Goal: Information Seeking & Learning: Learn about a topic

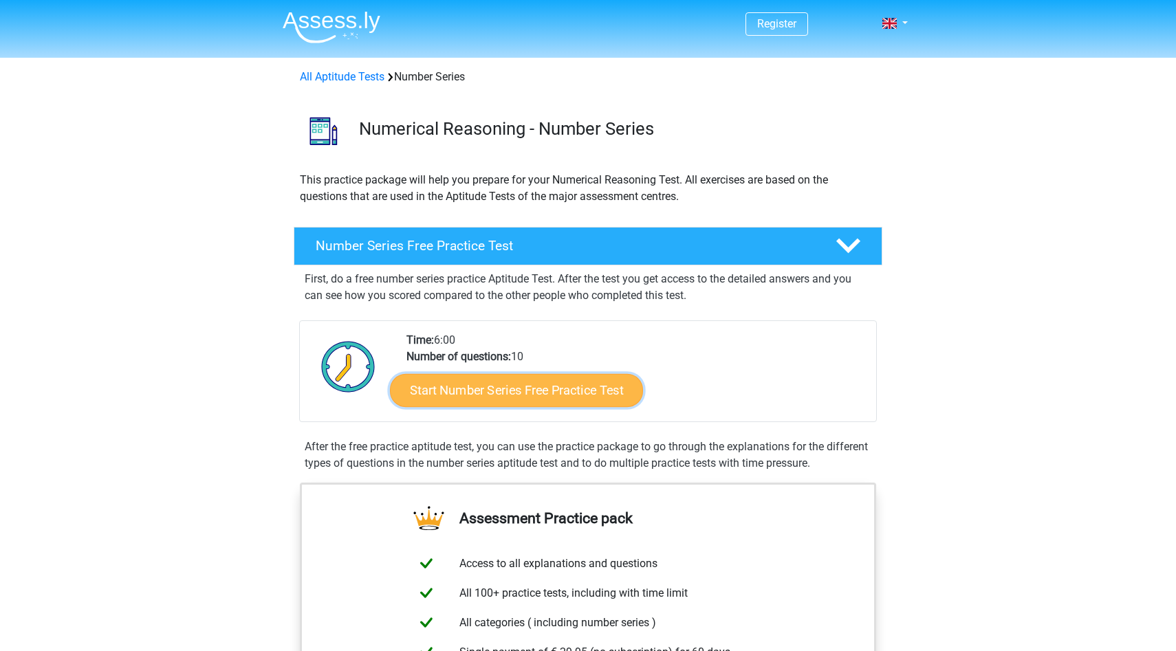
click at [538, 382] on link "Start Number Series Free Practice Test" at bounding box center [516, 389] width 253 height 33
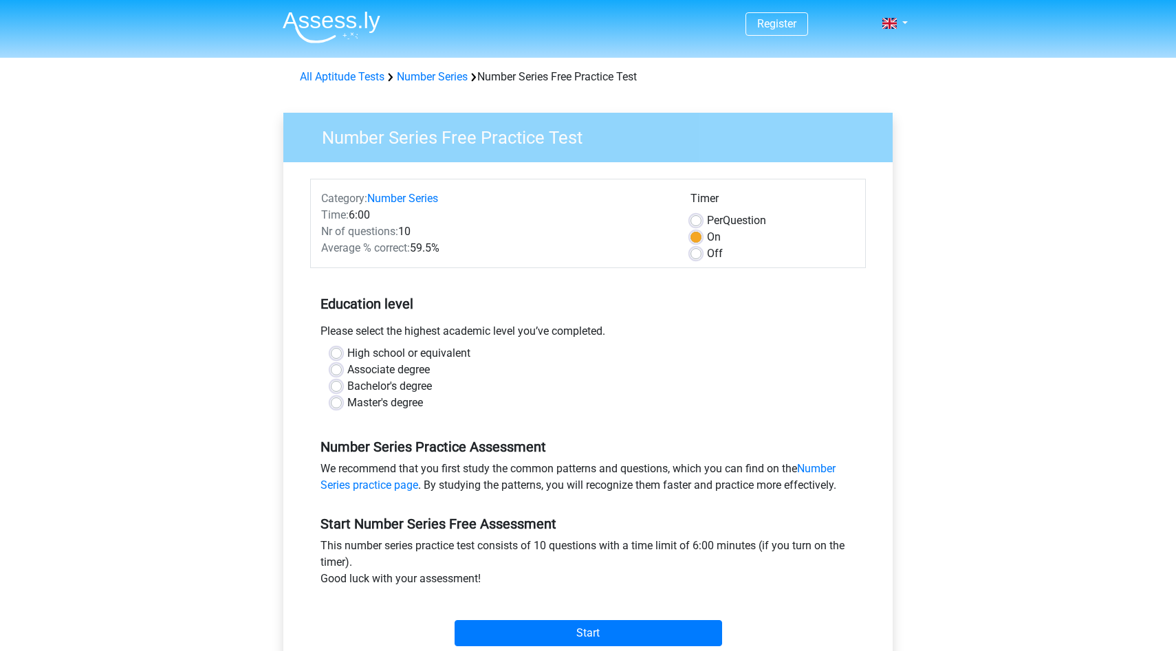
scroll to position [28, 0]
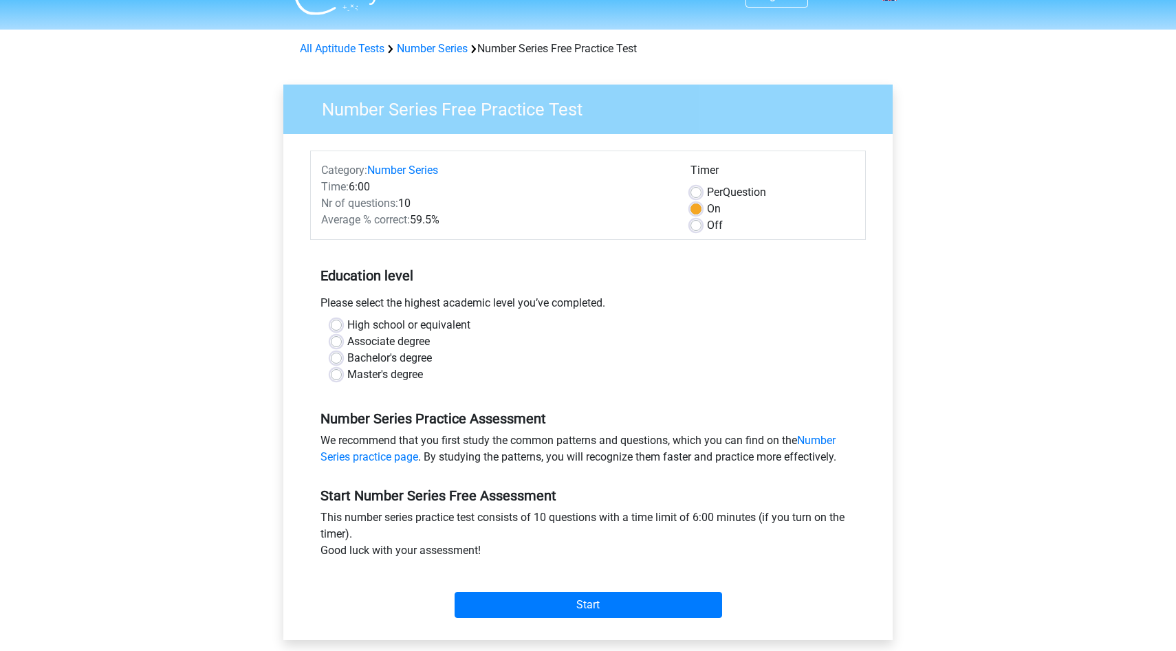
click at [394, 355] on label "Bachelor's degree" at bounding box center [389, 358] width 85 height 17
click at [342, 355] on input "Bachelor's degree" at bounding box center [336, 357] width 11 height 14
radio input "true"
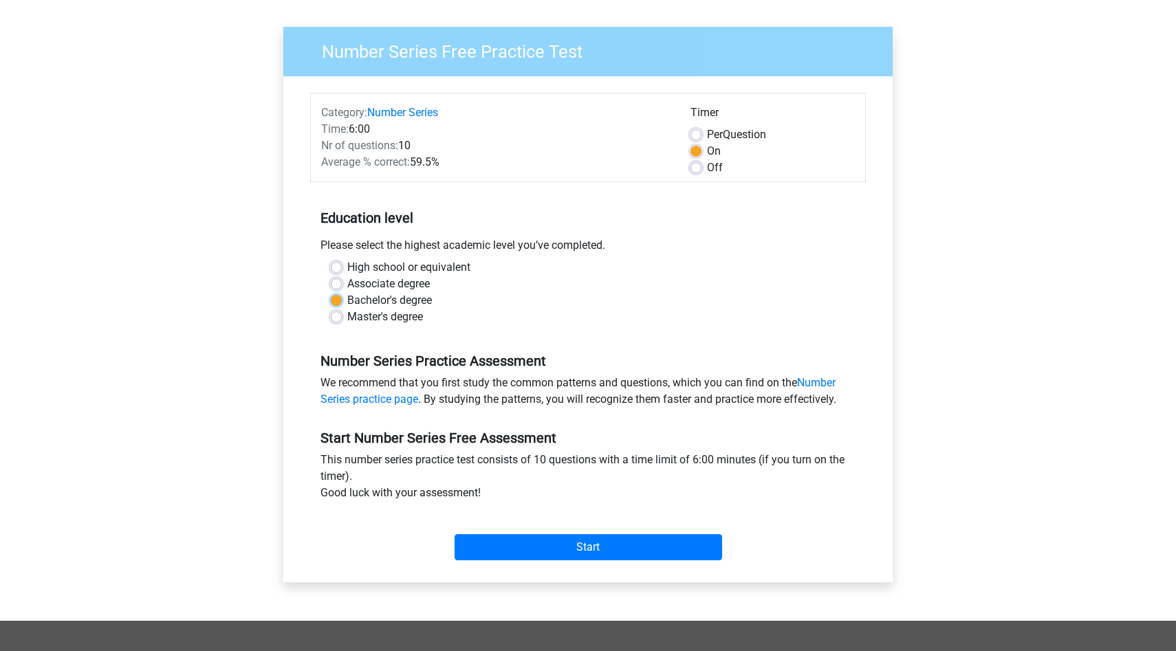
scroll to position [87, 0]
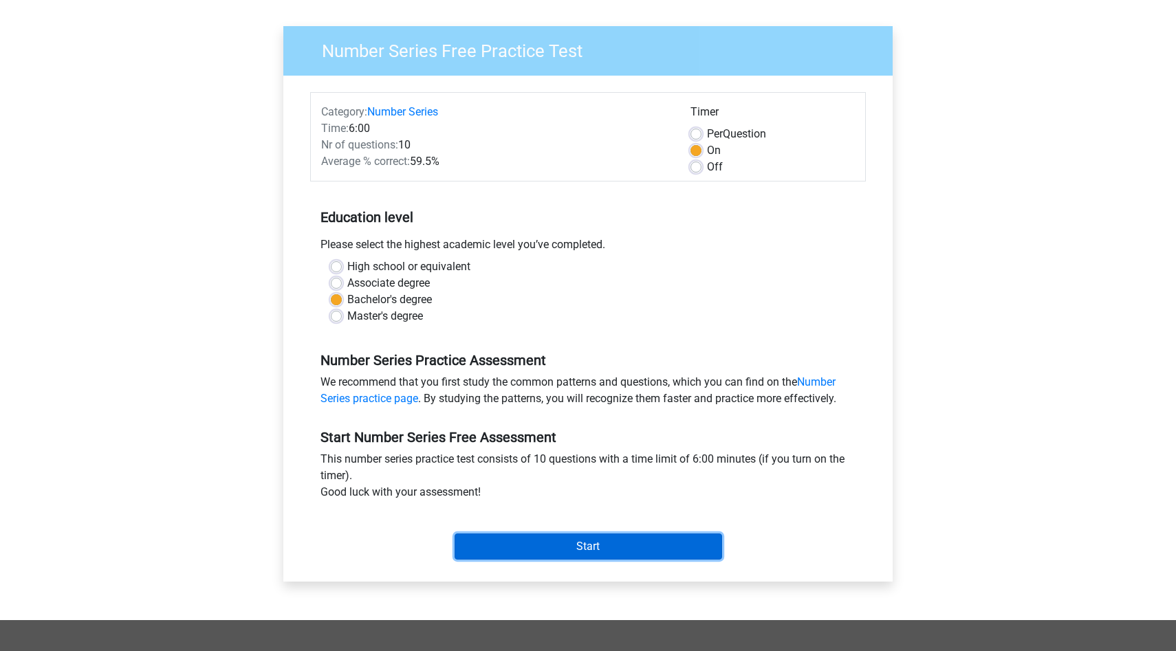
click at [621, 550] on input "Start" at bounding box center [587, 547] width 267 height 26
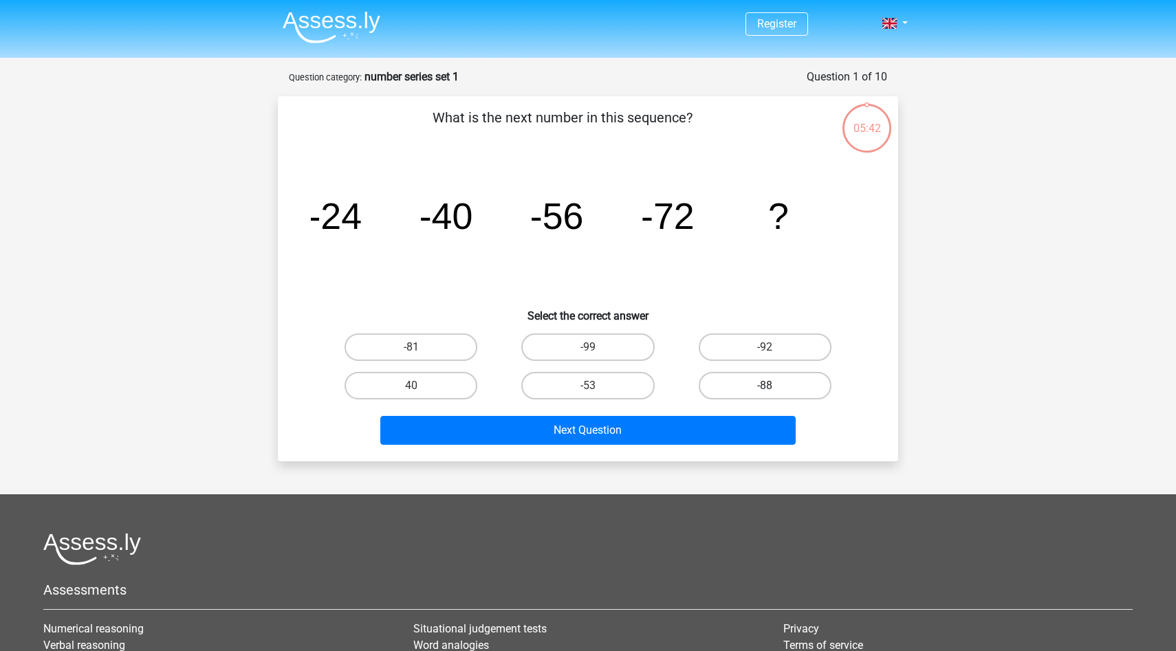
click at [785, 386] on label "-88" at bounding box center [765, 386] width 133 height 28
click at [774, 386] on input "-88" at bounding box center [769, 390] width 9 height 9
radio input "true"
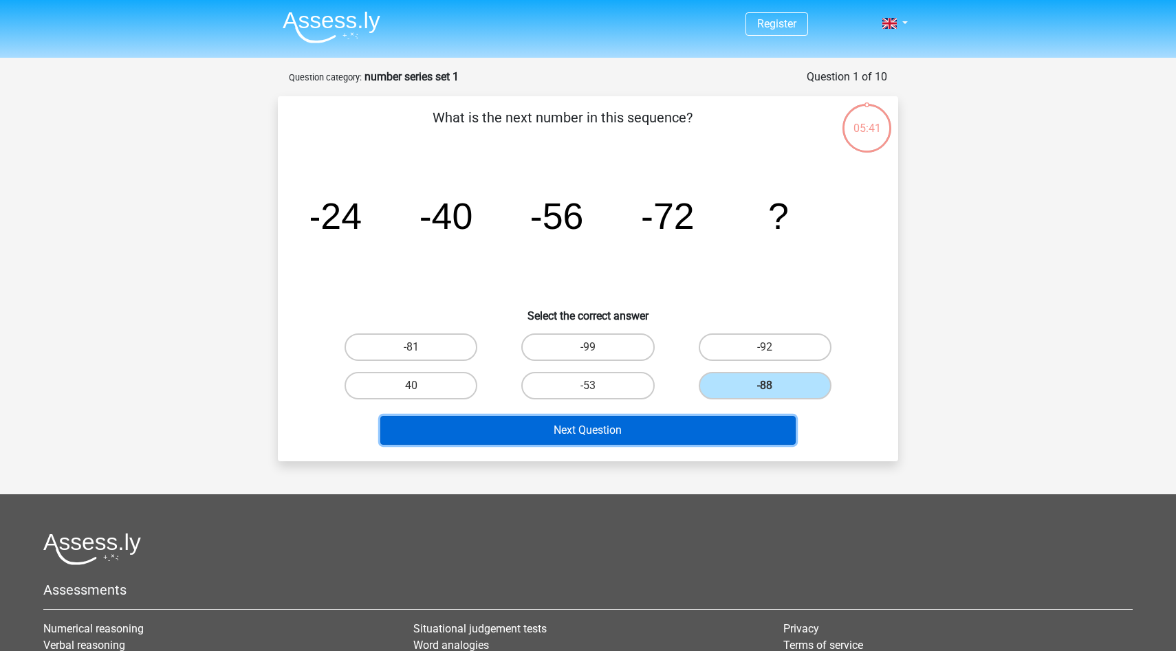
click at [596, 437] on button "Next Question" at bounding box center [588, 430] width 416 height 29
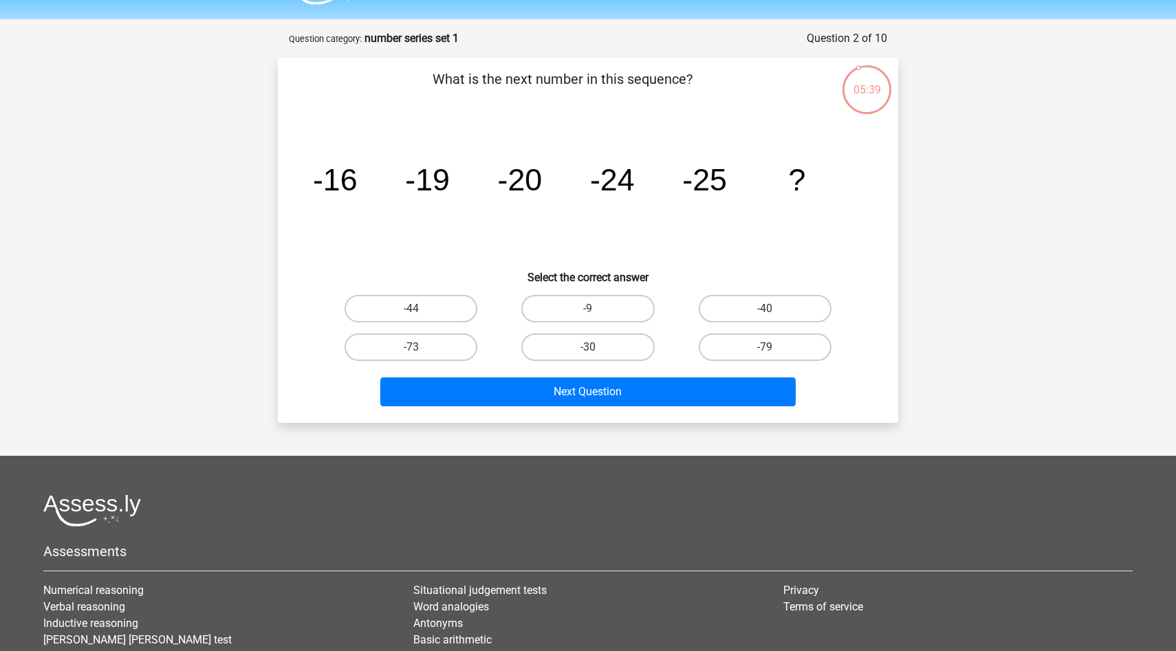
scroll to position [38, 0]
click at [576, 344] on label "-30" at bounding box center [587, 348] width 133 height 28
click at [588, 348] on input "-30" at bounding box center [592, 352] width 9 height 9
radio input "true"
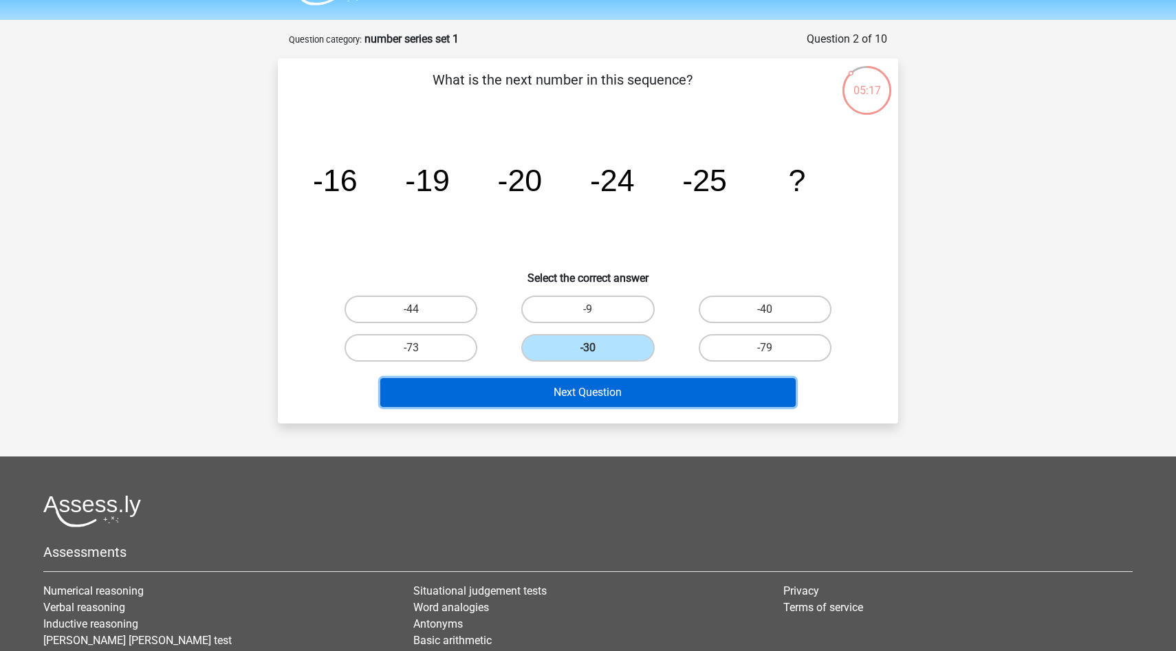
click at [621, 397] on button "Next Question" at bounding box center [588, 392] width 416 height 29
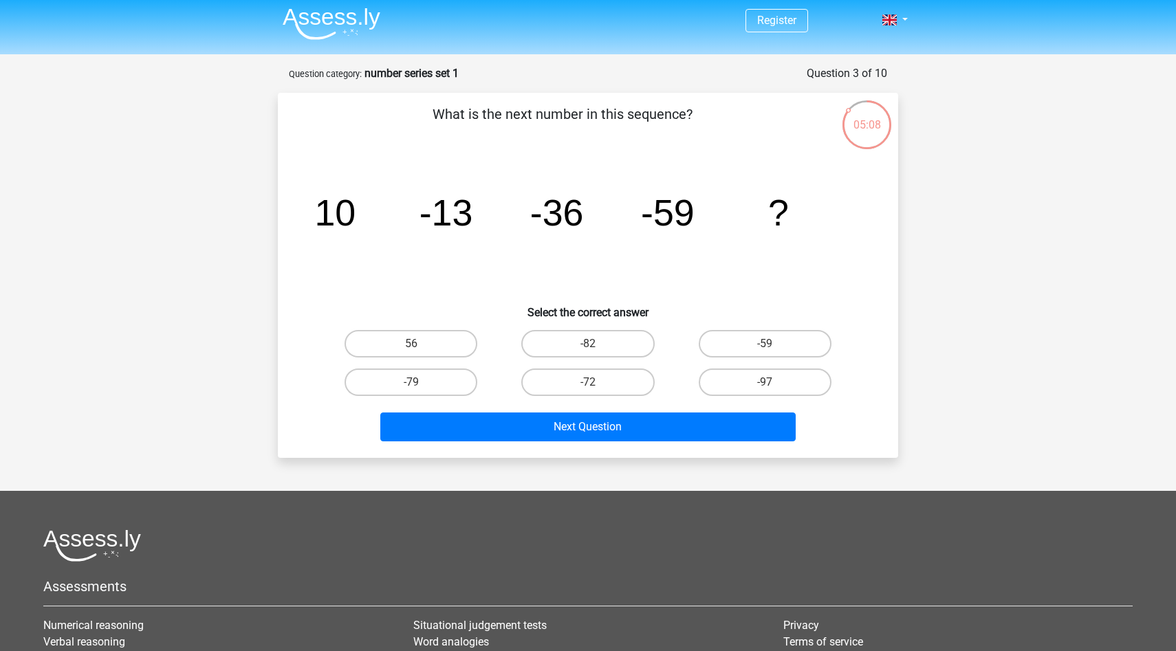
scroll to position [1, 0]
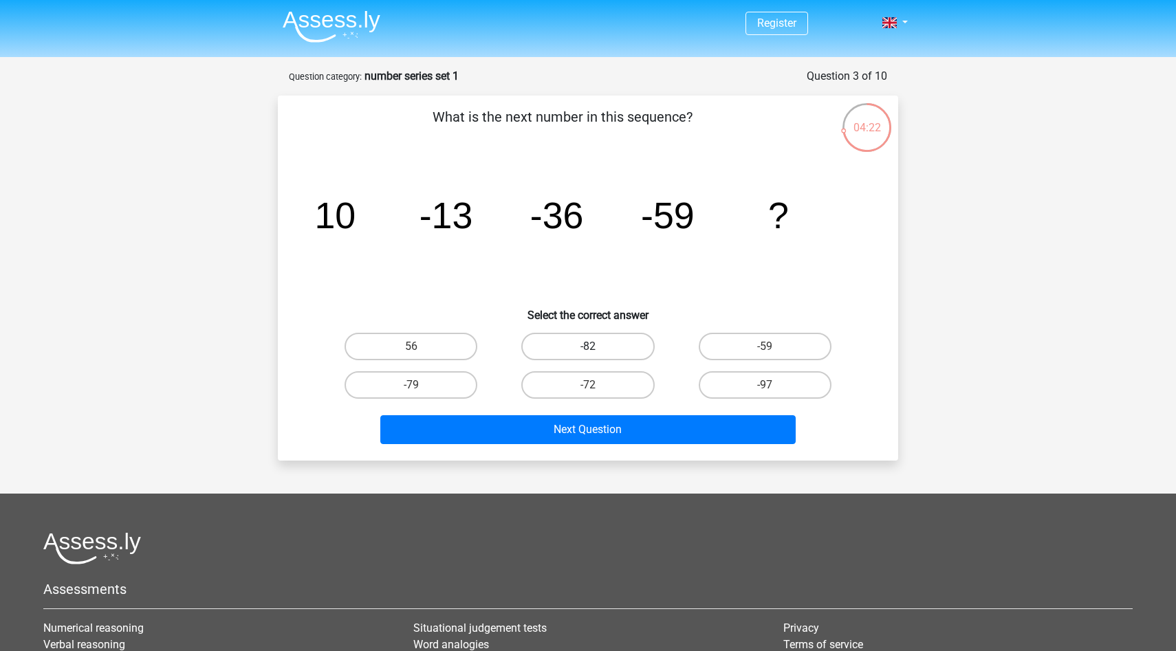
click at [535, 334] on label "-82" at bounding box center [587, 347] width 133 height 28
click at [588, 347] on input "-82" at bounding box center [592, 351] width 9 height 9
radio input "true"
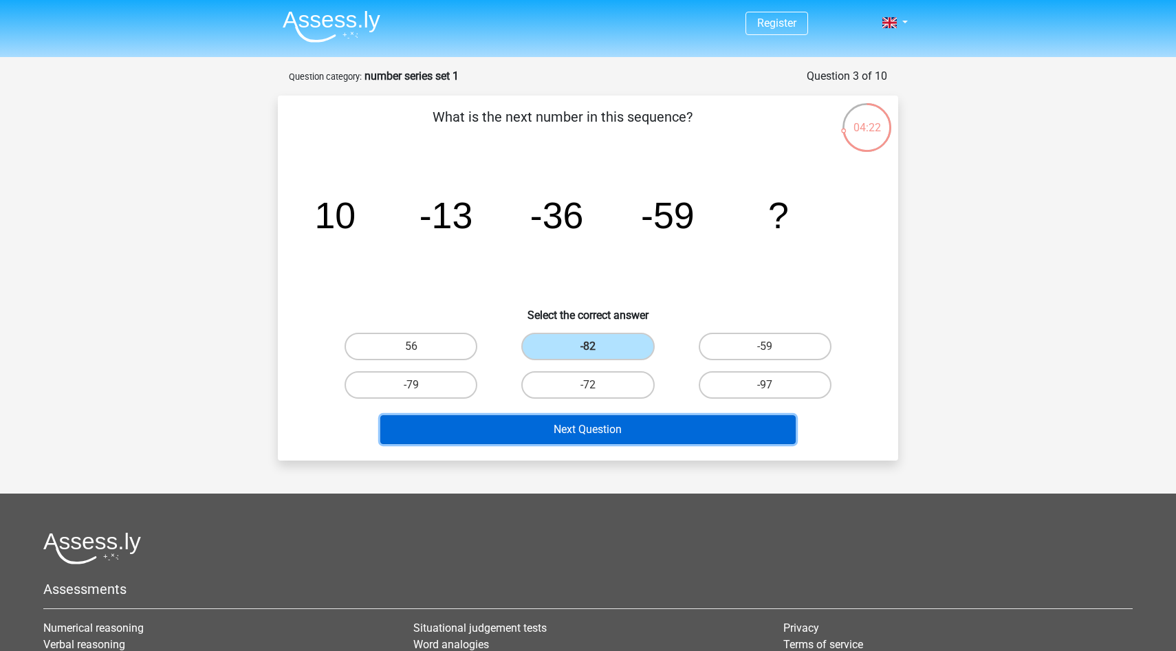
click at [558, 419] on button "Next Question" at bounding box center [588, 429] width 416 height 29
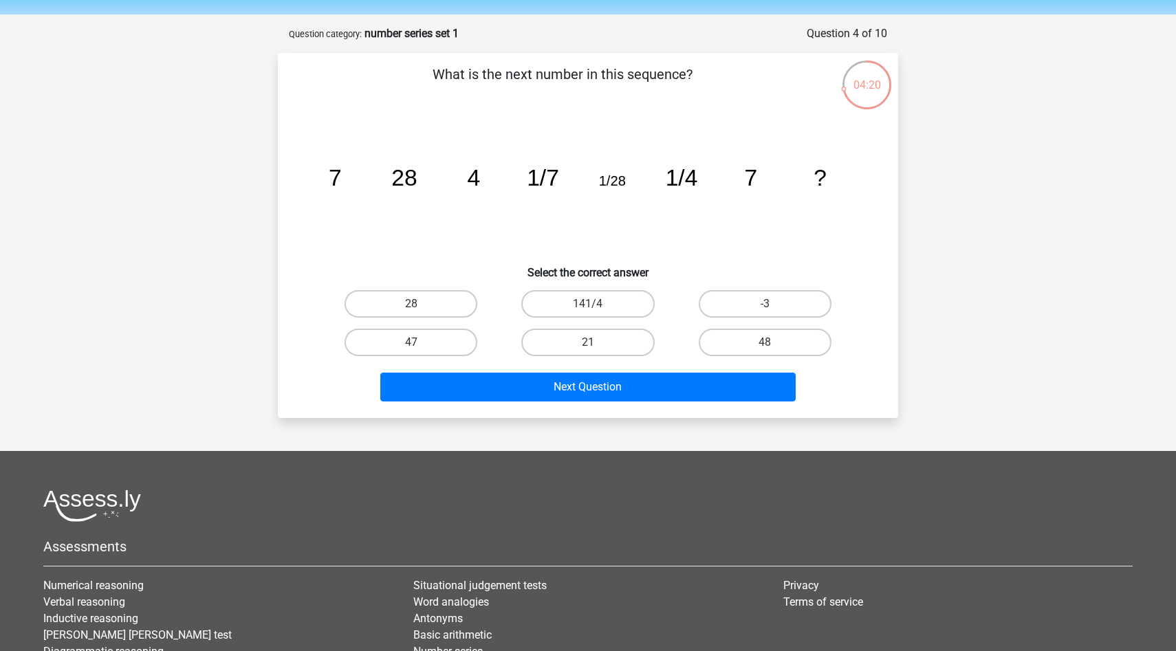
scroll to position [43, 0]
click at [432, 311] on label "28" at bounding box center [410, 305] width 133 height 28
click at [420, 311] on input "28" at bounding box center [415, 309] width 9 height 9
radio input "true"
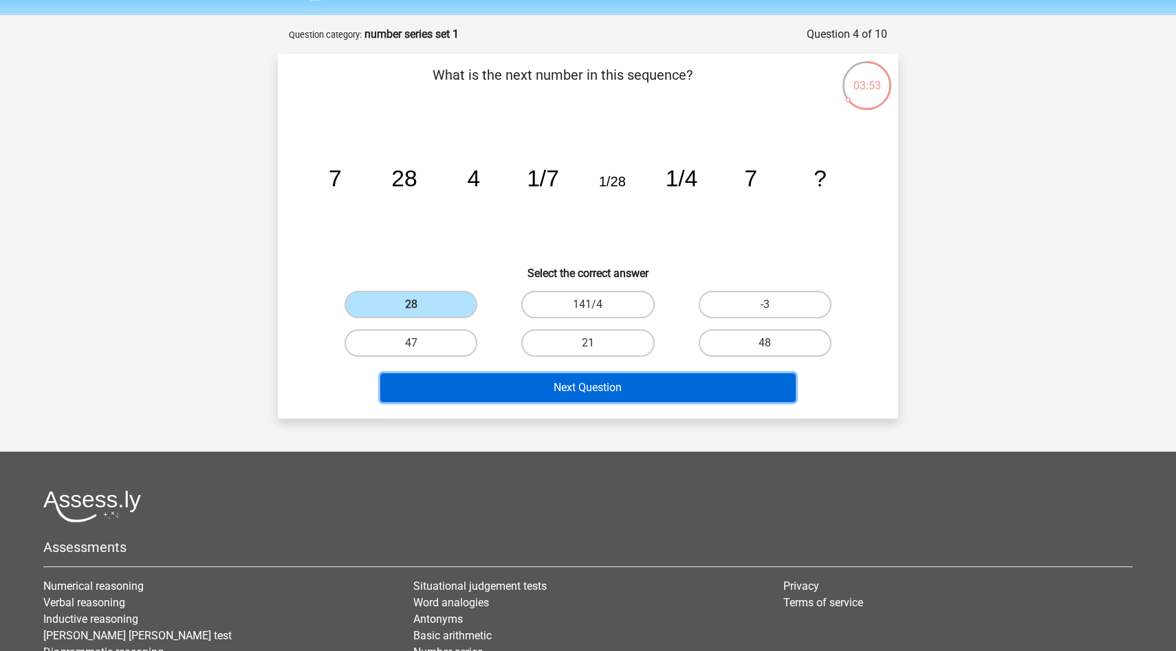
click at [583, 390] on button "Next Question" at bounding box center [588, 387] width 416 height 29
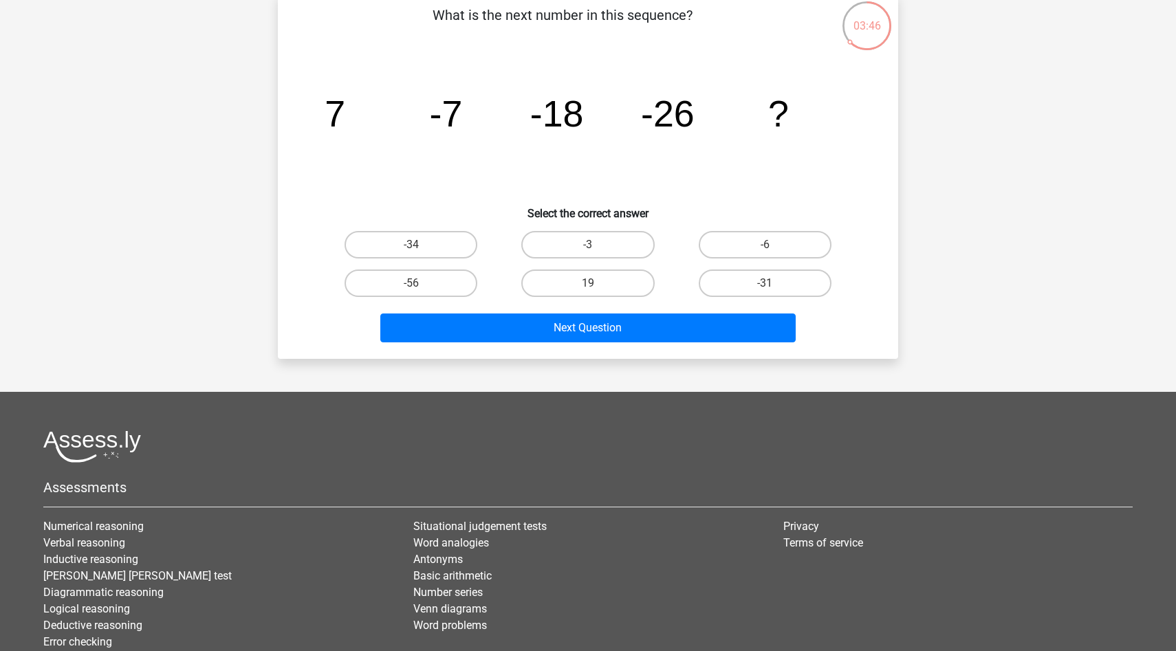
scroll to position [105, 0]
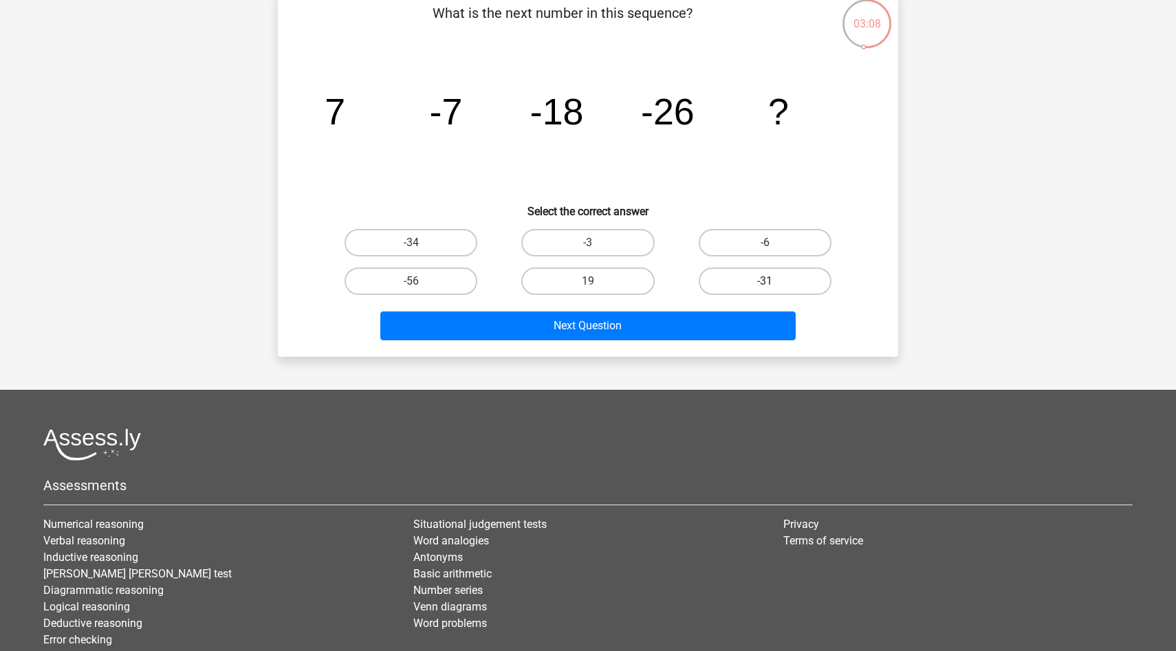
click at [788, 292] on label "-31" at bounding box center [765, 281] width 133 height 28
click at [774, 290] on input "-31" at bounding box center [769, 285] width 9 height 9
radio input "true"
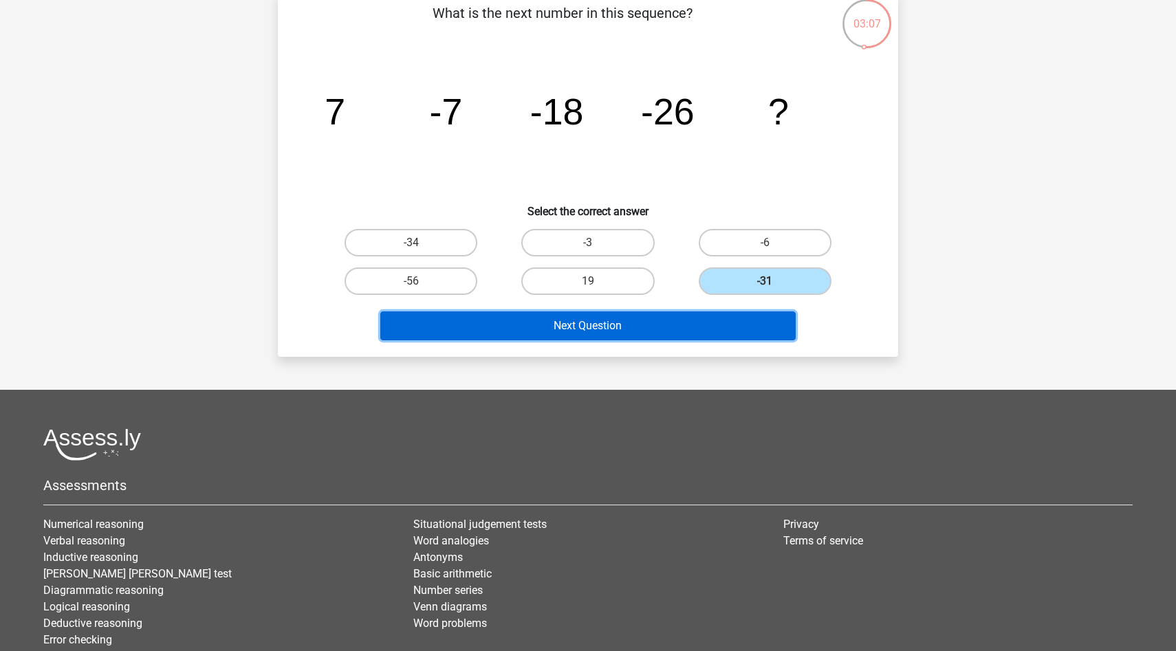
click at [671, 322] on button "Next Question" at bounding box center [588, 325] width 416 height 29
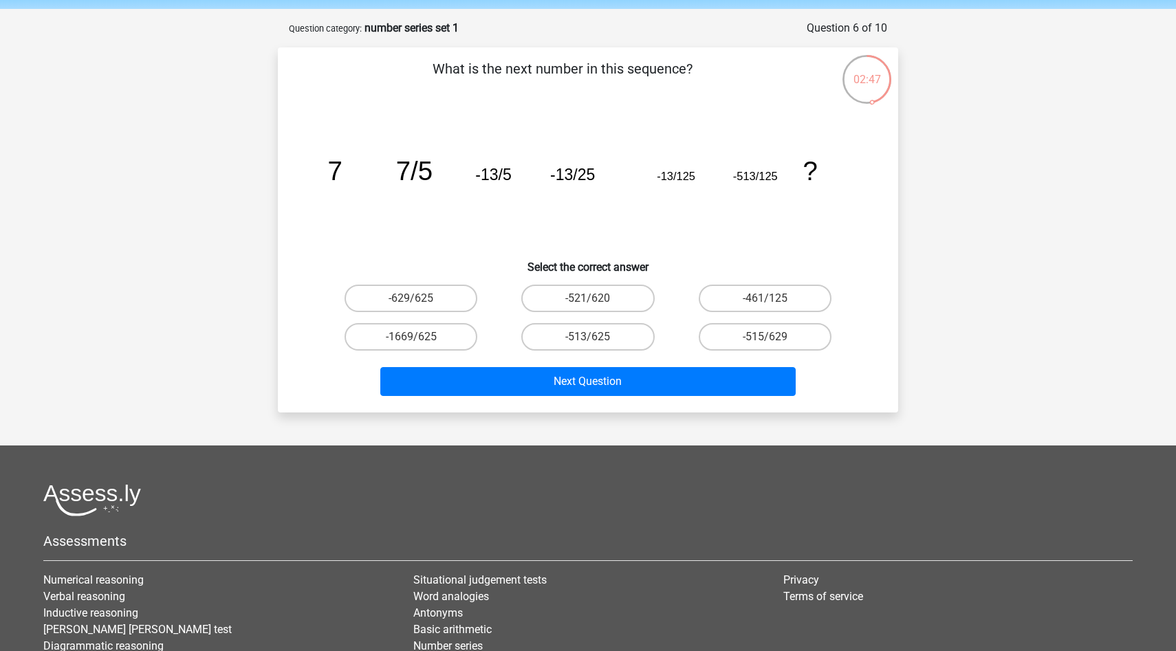
scroll to position [45, 0]
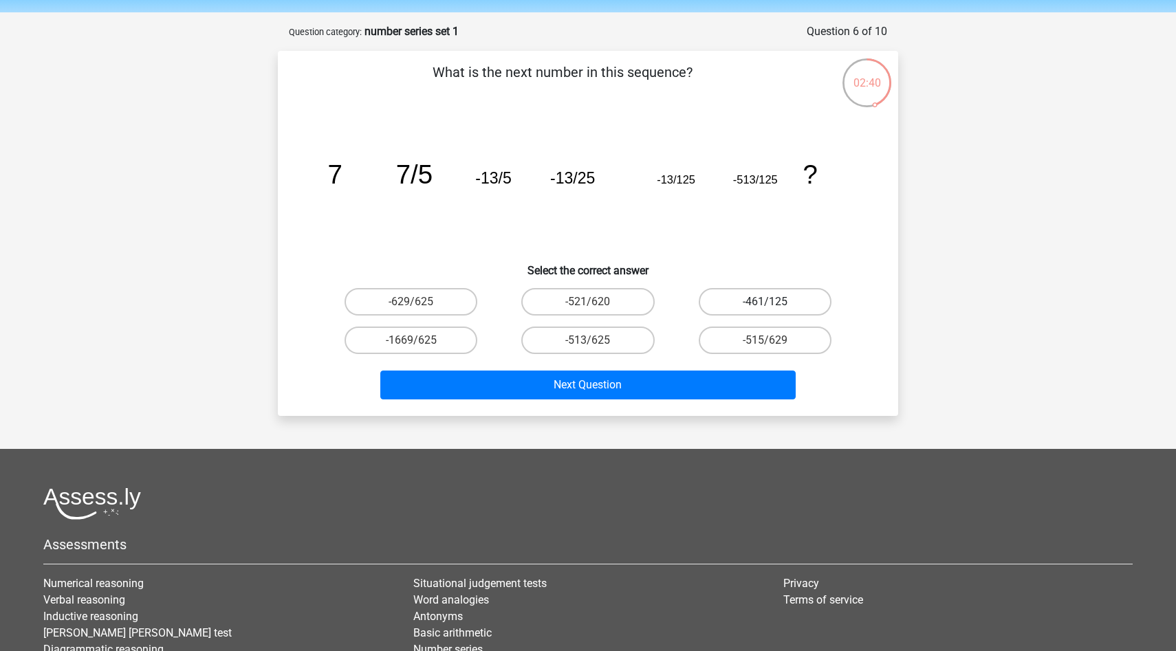
click at [790, 305] on label "-461/125" at bounding box center [765, 302] width 133 height 28
click at [774, 305] on input "-461/125" at bounding box center [769, 306] width 9 height 9
radio input "true"
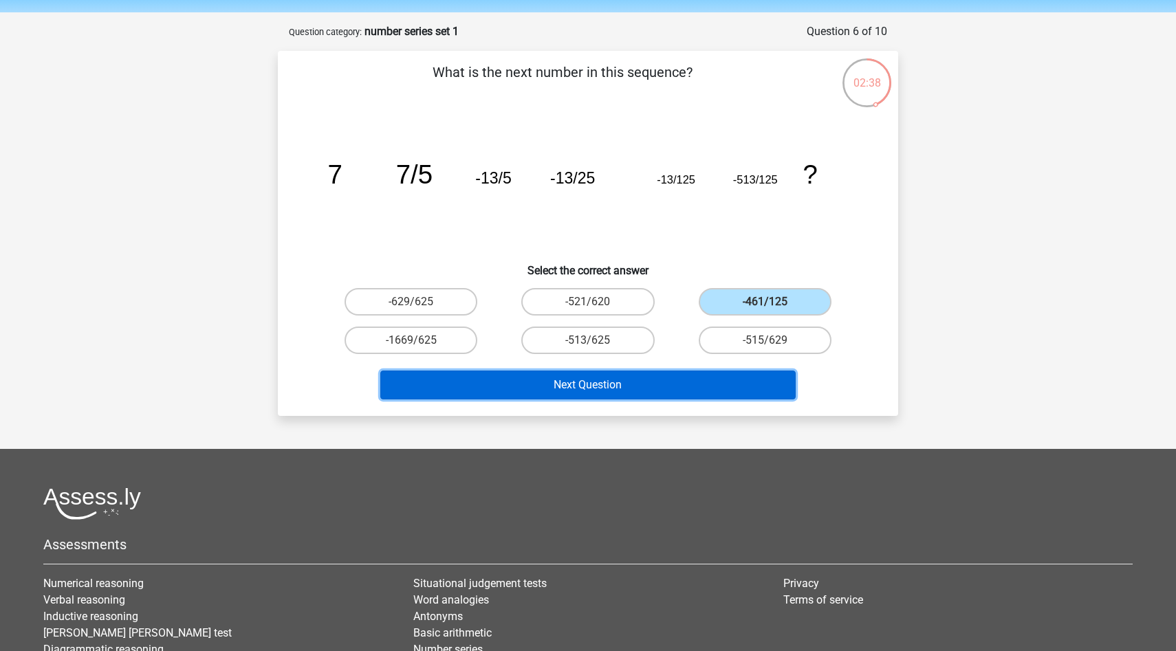
click at [669, 379] on button "Next Question" at bounding box center [588, 385] width 416 height 29
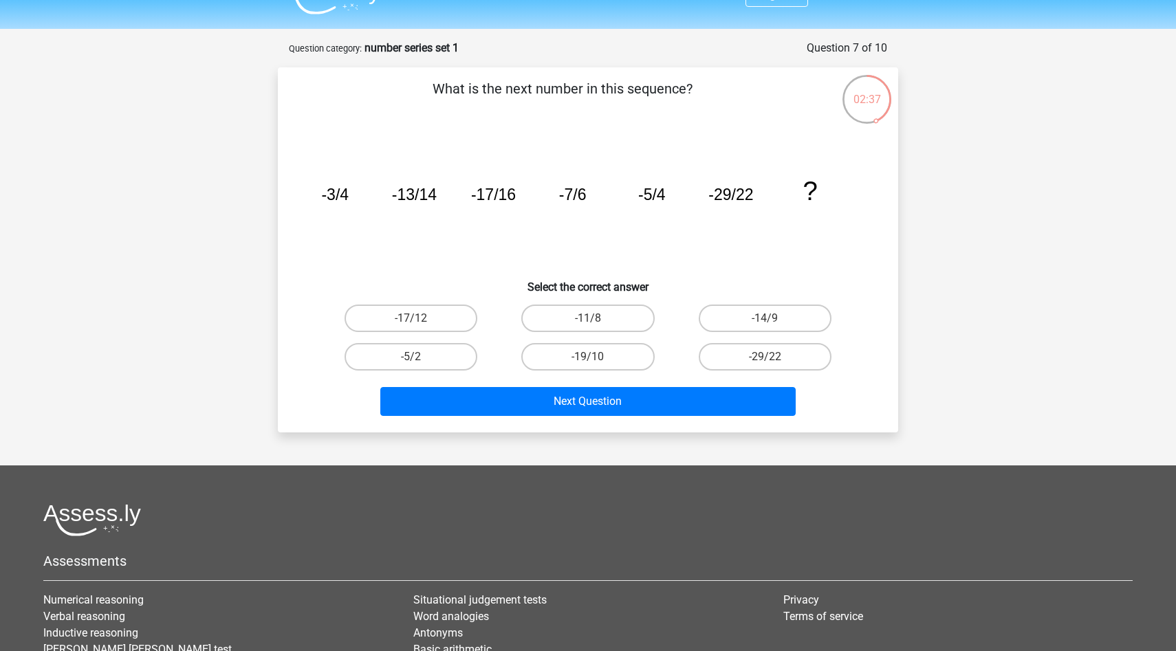
scroll to position [25, 0]
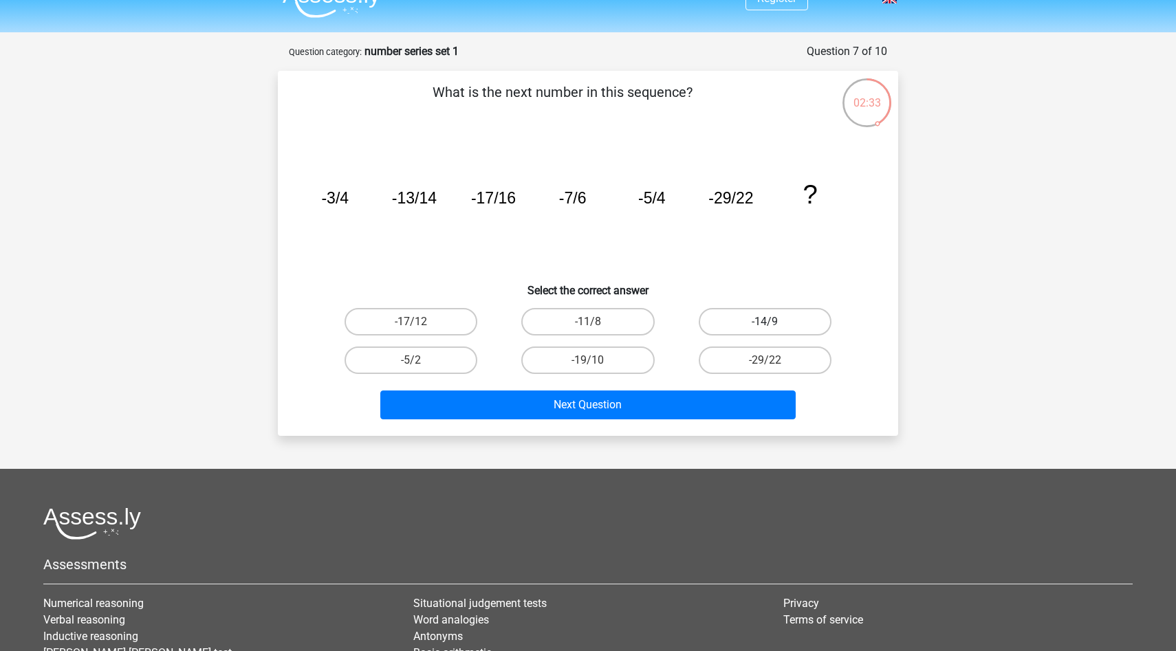
click at [796, 324] on label "-14/9" at bounding box center [765, 322] width 133 height 28
click at [774, 324] on input "-14/9" at bounding box center [769, 326] width 9 height 9
radio input "true"
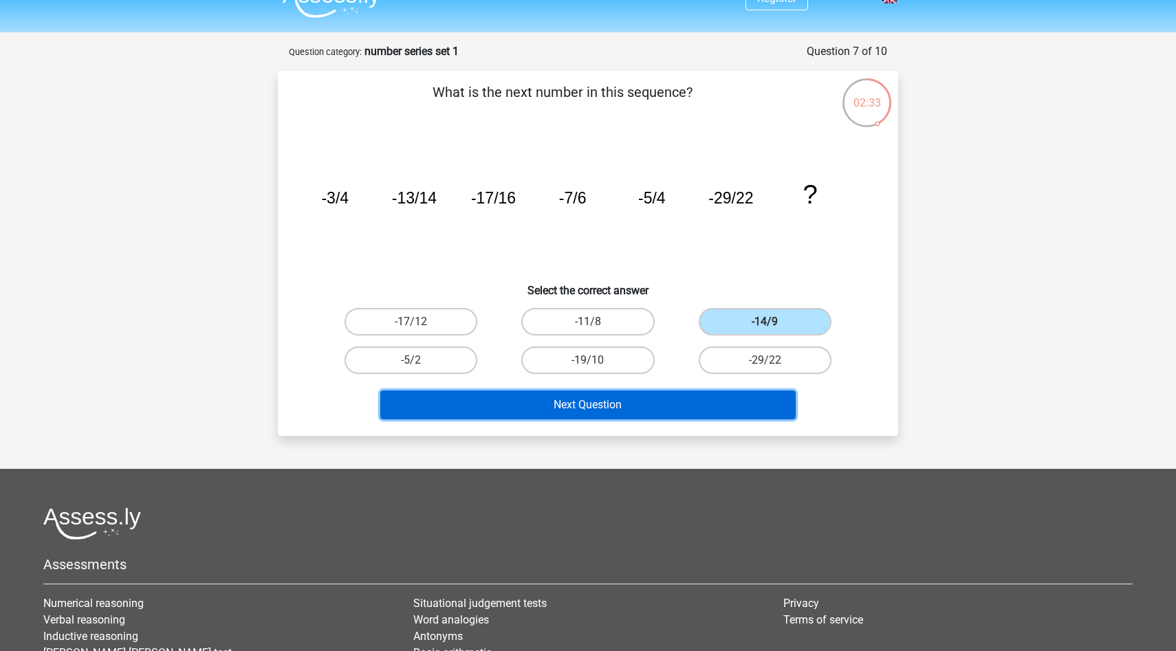
click at [659, 394] on button "Next Question" at bounding box center [588, 405] width 416 height 29
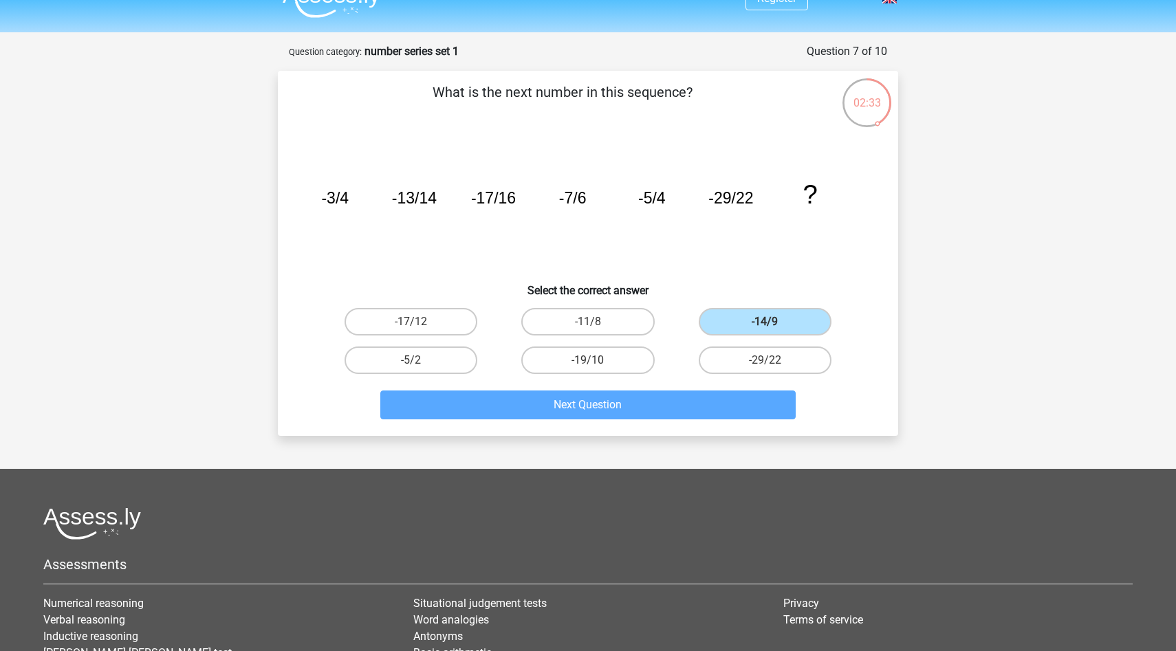
scroll to position [69, 0]
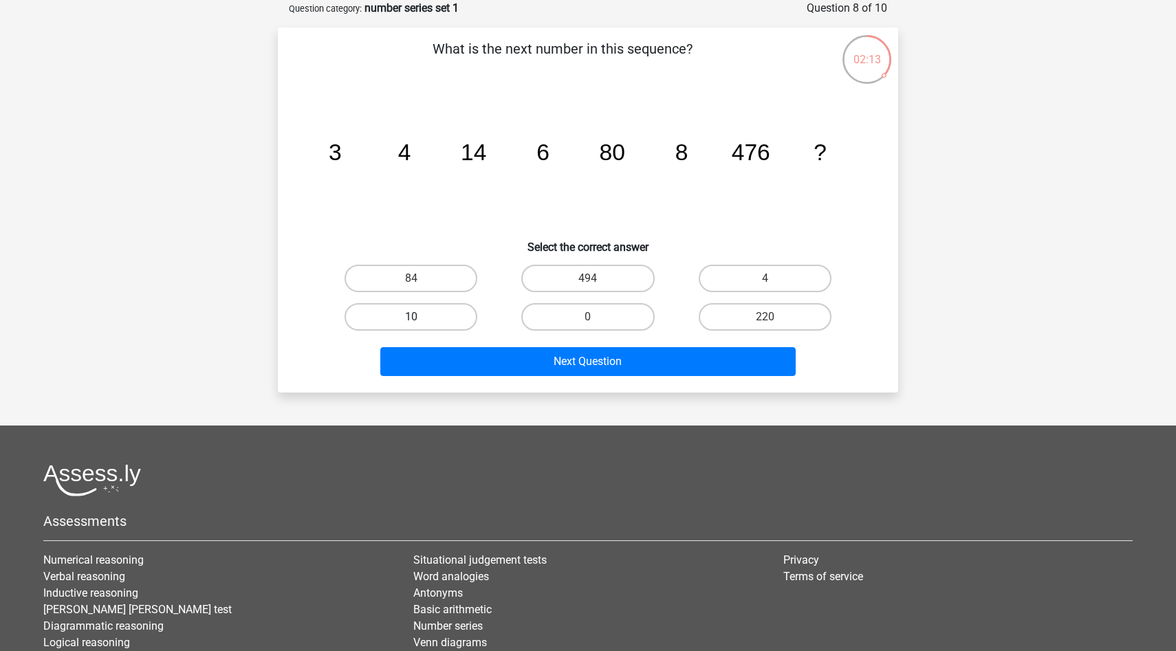
click at [431, 312] on label "10" at bounding box center [410, 317] width 133 height 28
click at [420, 317] on input "10" at bounding box center [415, 321] width 9 height 9
radio input "true"
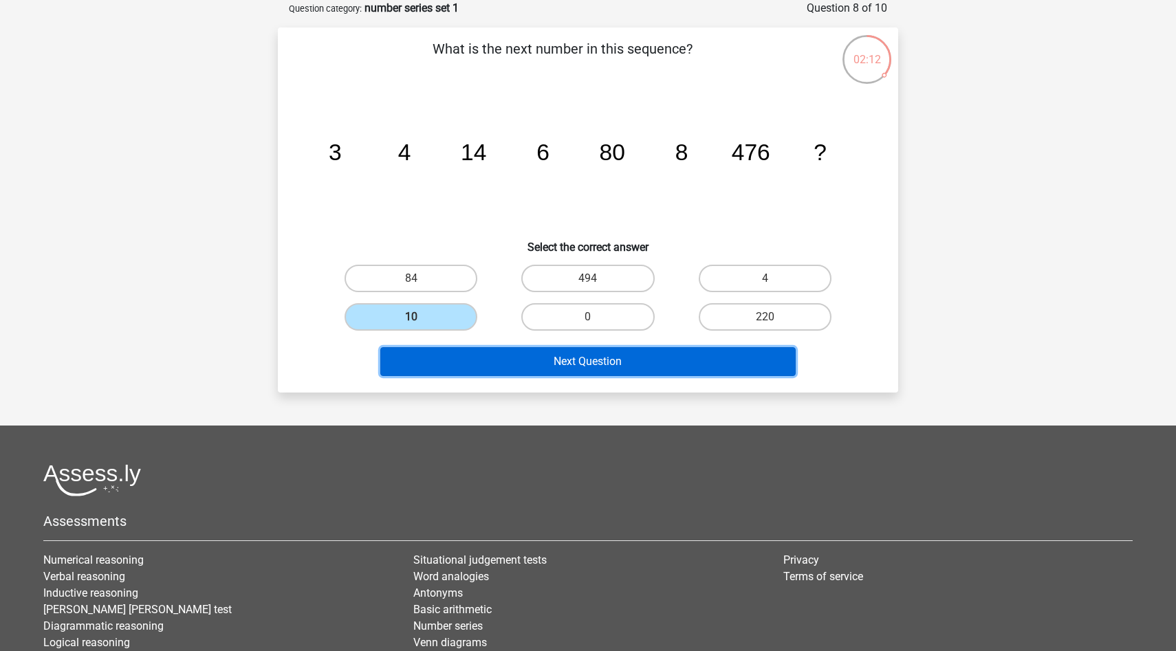
click at [558, 366] on button "Next Question" at bounding box center [588, 361] width 416 height 29
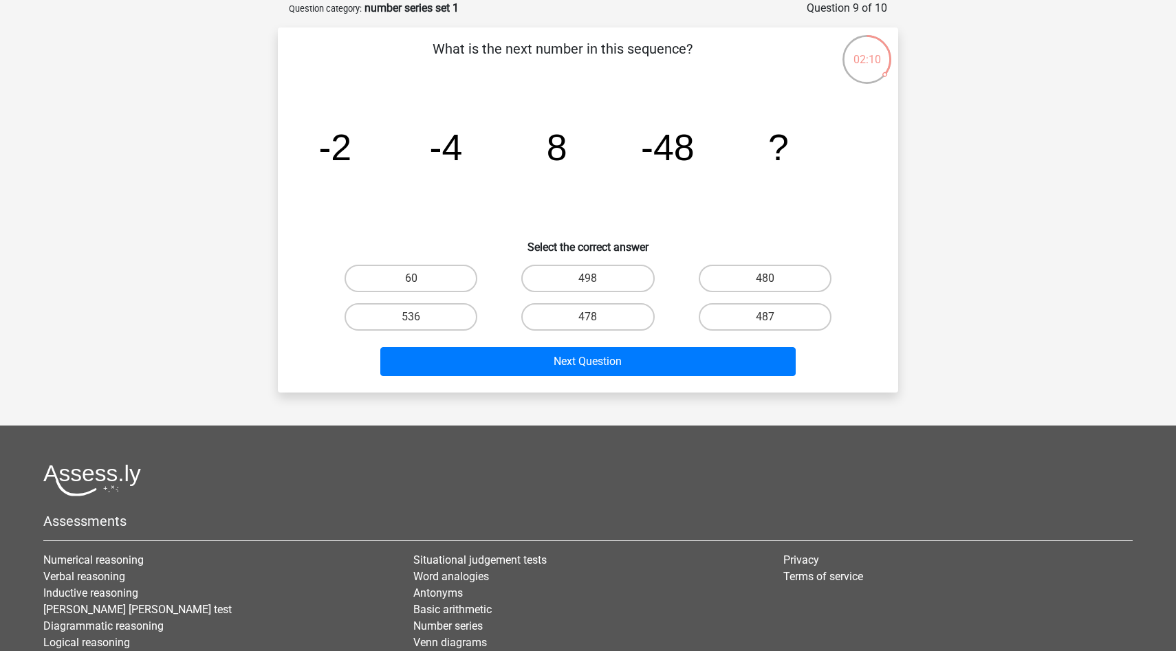
scroll to position [49, 0]
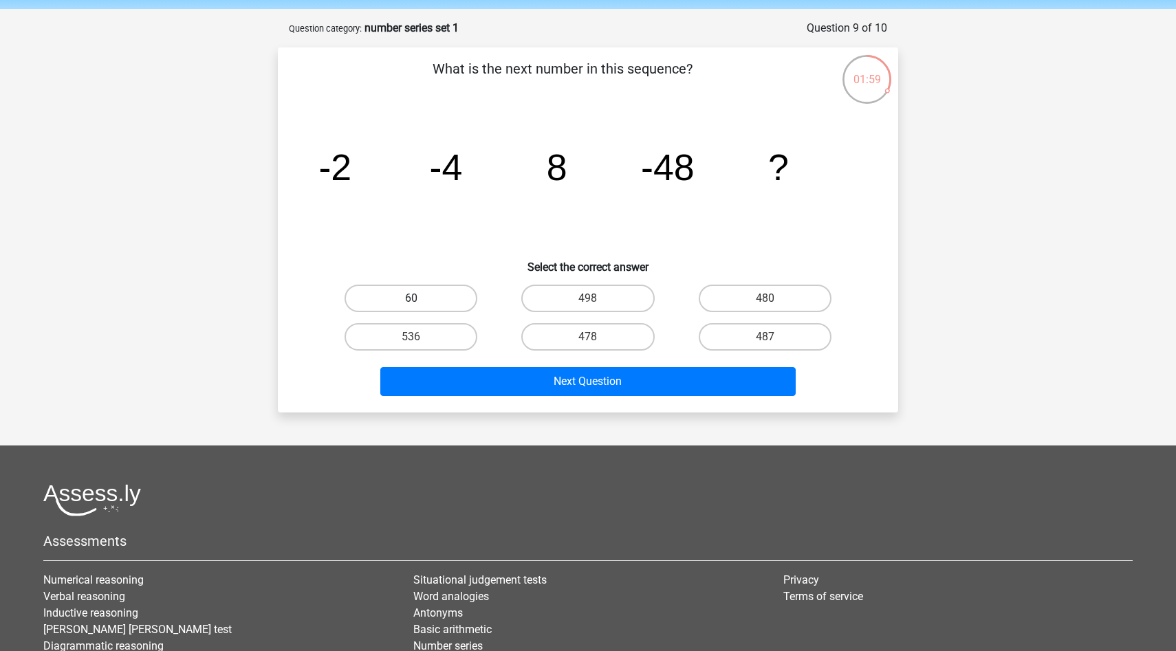
click at [424, 293] on label "60" at bounding box center [410, 299] width 133 height 28
click at [420, 298] on input "60" at bounding box center [415, 302] width 9 height 9
radio input "true"
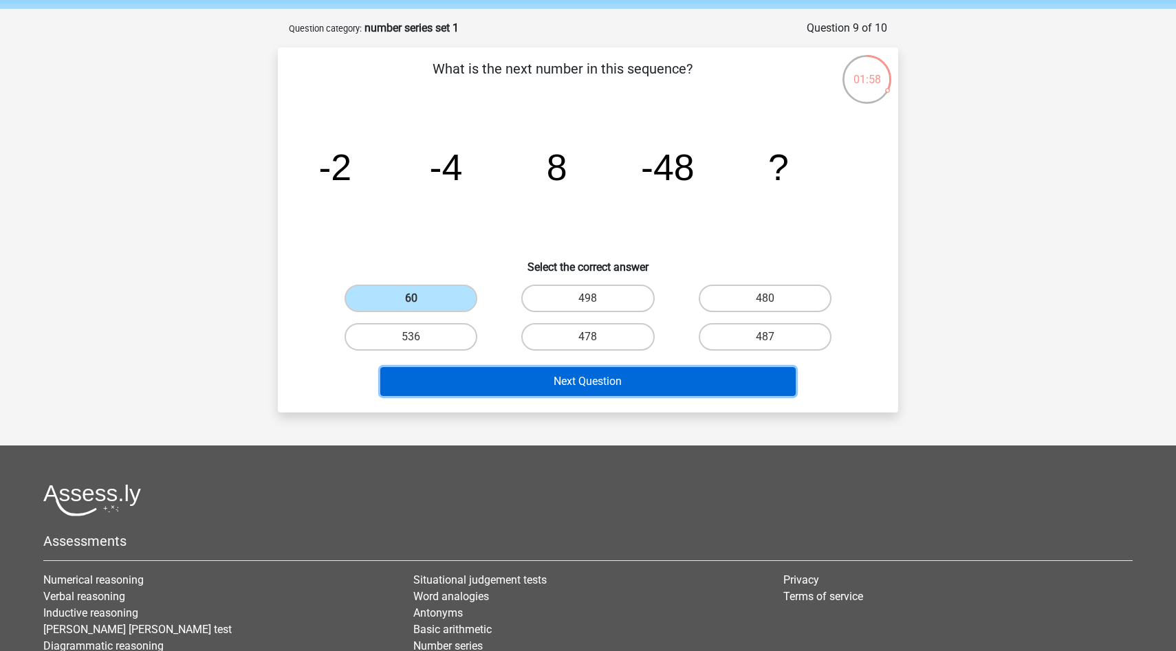
click at [492, 369] on button "Next Question" at bounding box center [588, 381] width 416 height 29
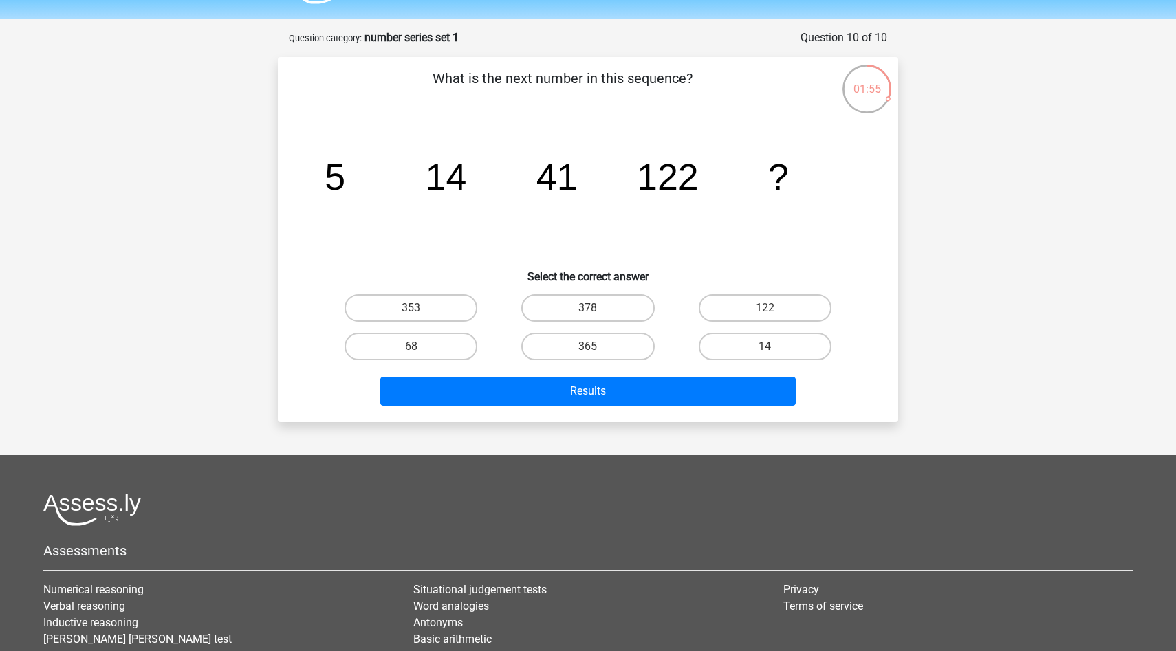
scroll to position [40, 0]
click at [582, 347] on label "365" at bounding box center [587, 346] width 133 height 28
click at [588, 347] on input "365" at bounding box center [592, 350] width 9 height 9
radio input "true"
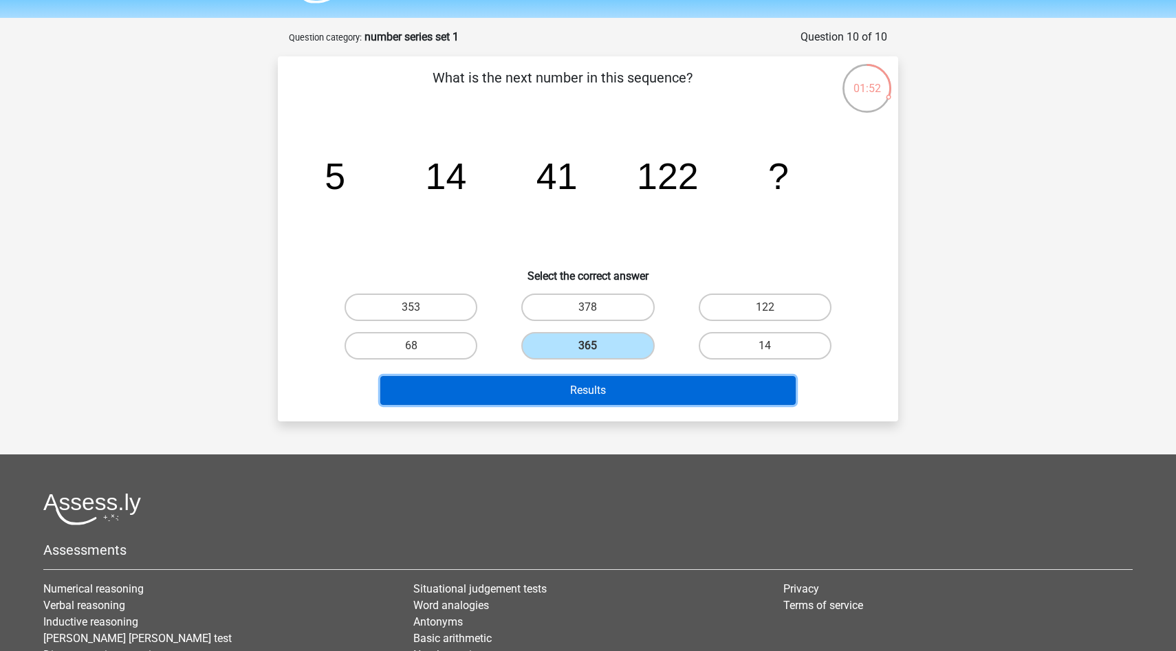
click at [580, 386] on button "Results" at bounding box center [588, 390] width 416 height 29
